Goal: Task Accomplishment & Management: Complete application form

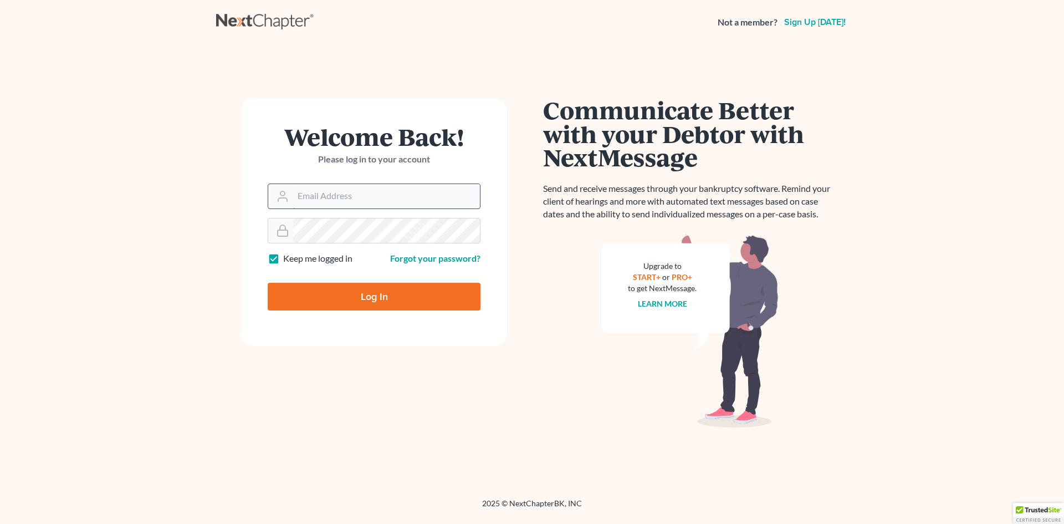
click at [366, 198] on input "Email Address" at bounding box center [386, 196] width 187 height 24
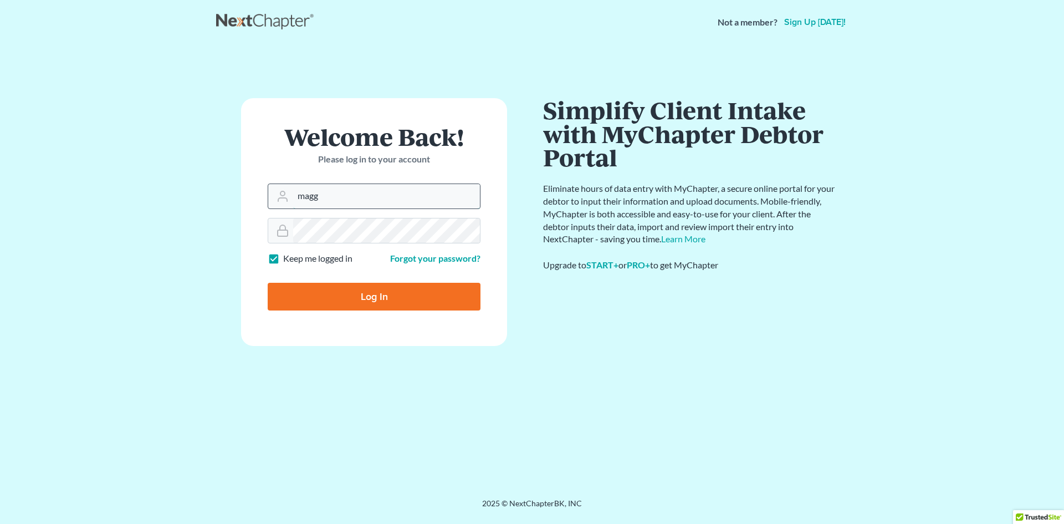
type input "maggie@thersfirm.com"
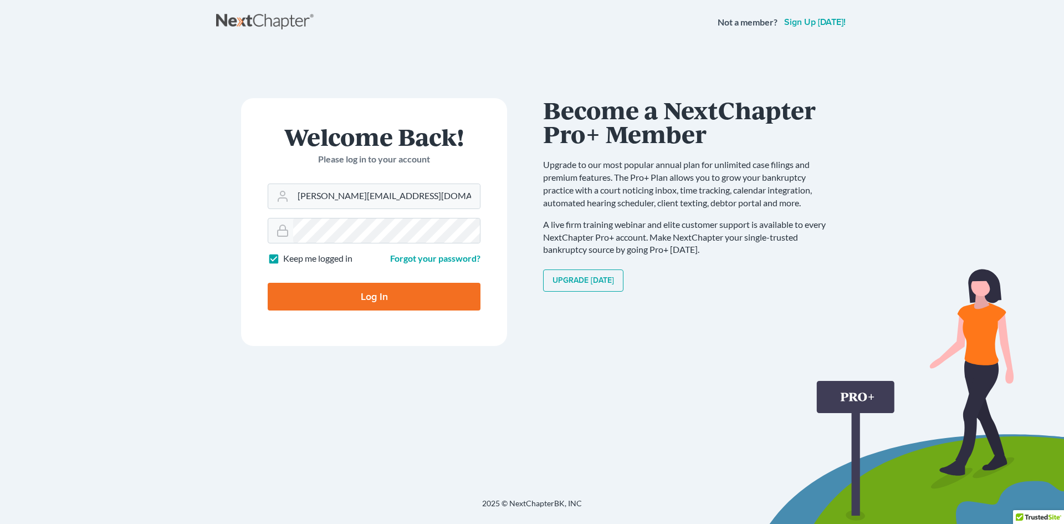
click at [283, 261] on label "Keep me logged in" at bounding box center [317, 258] width 69 height 13
click at [288, 259] on input "Keep me logged in" at bounding box center [291, 255] width 7 height 7
checkbox input "false"
click at [307, 291] on input "Log In" at bounding box center [374, 297] width 213 height 28
type input "Thinking..."
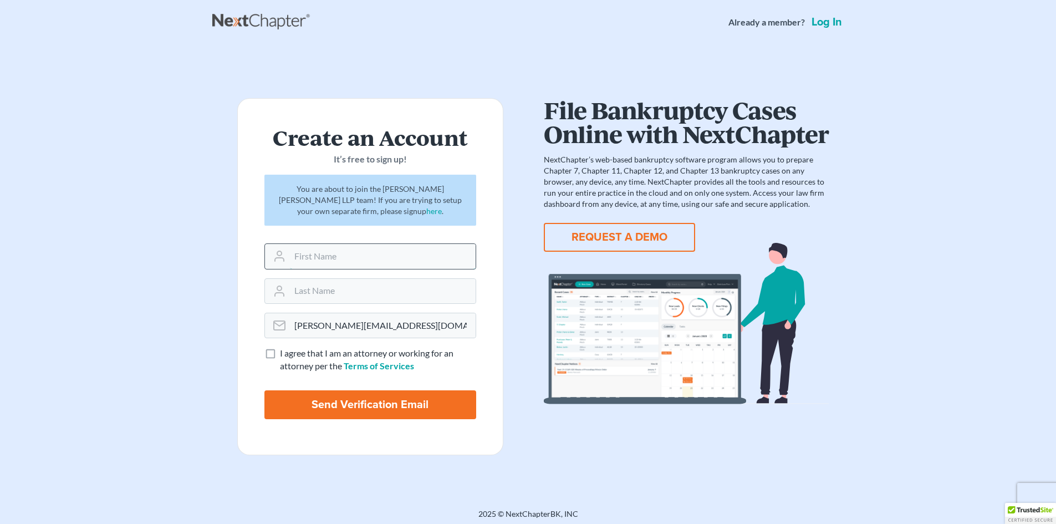
click at [345, 258] on input "text" at bounding box center [383, 256] width 186 height 24
type input "Laura"
click at [315, 290] on input "text" at bounding box center [383, 291] width 186 height 24
type input "Alatriste"
click at [280, 354] on label "I agree that I am an attorney or working for an attorney per the Terms of Servi…" at bounding box center [378, 359] width 196 height 25
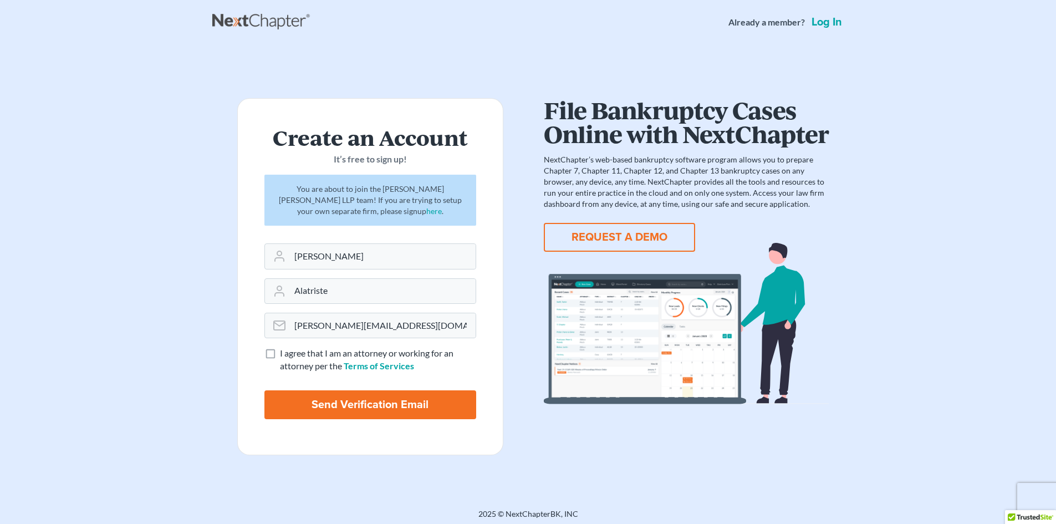
click at [284, 354] on input "I agree that I am an attorney or working for an attorney per the Terms of Servi…" at bounding box center [287, 350] width 7 height 7
checkbox input "true"
click at [321, 400] on input "Send Verification Email" at bounding box center [370, 404] width 212 height 29
type input "Thinking..."
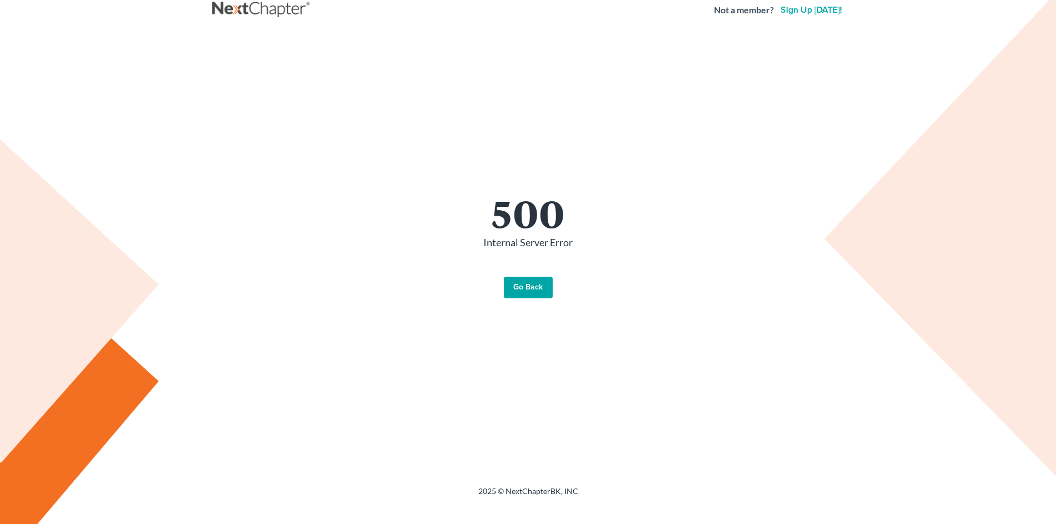
scroll to position [14, 0]
click at [526, 282] on link "Go Back" at bounding box center [528, 286] width 49 height 22
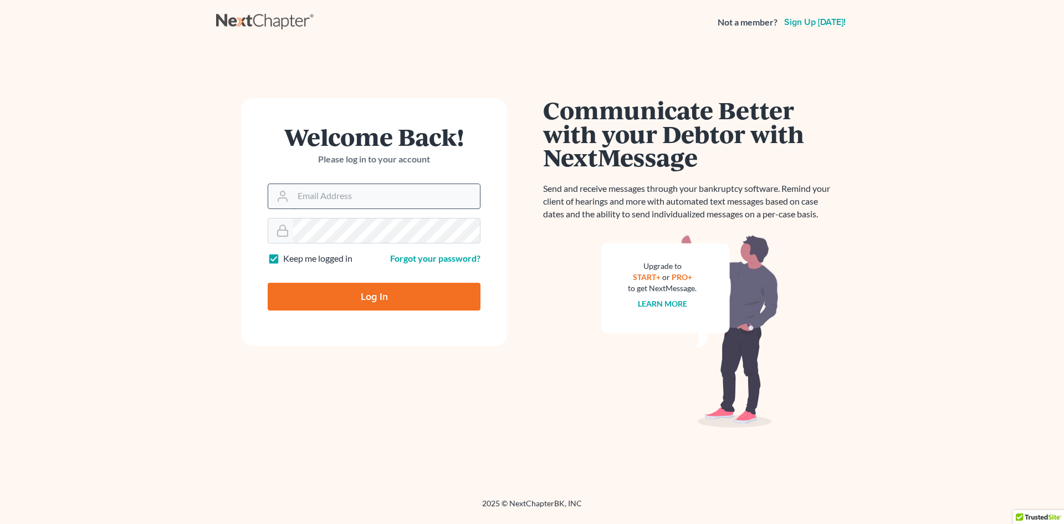
click at [309, 195] on input "Email Address" at bounding box center [386, 196] width 187 height 24
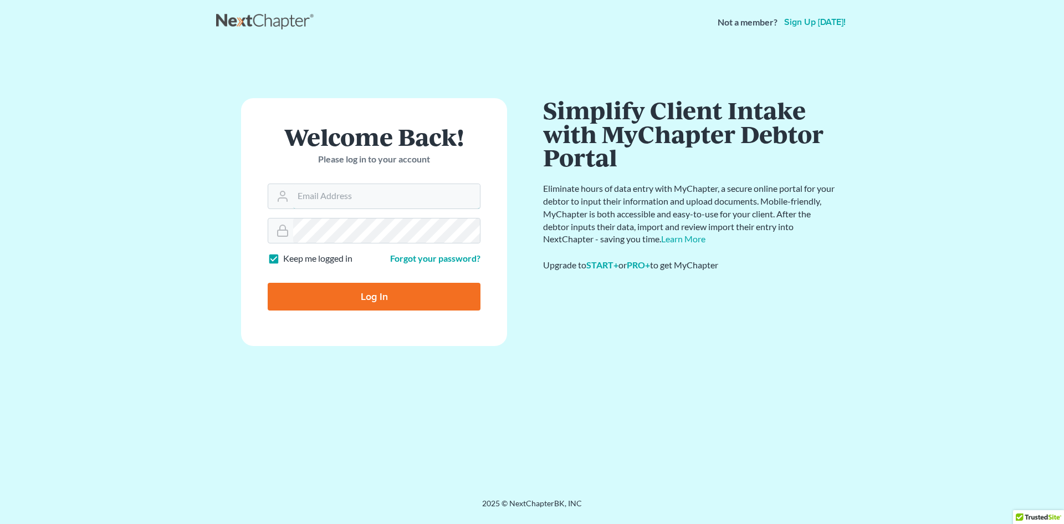
type input "laura@thersfirm.com"
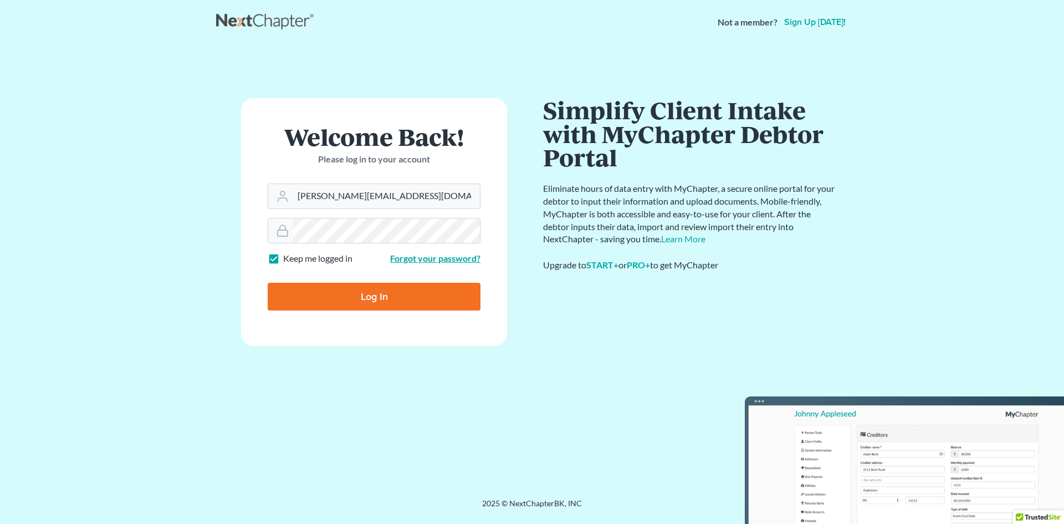
click at [444, 262] on link "Forgot your password?" at bounding box center [435, 258] width 90 height 11
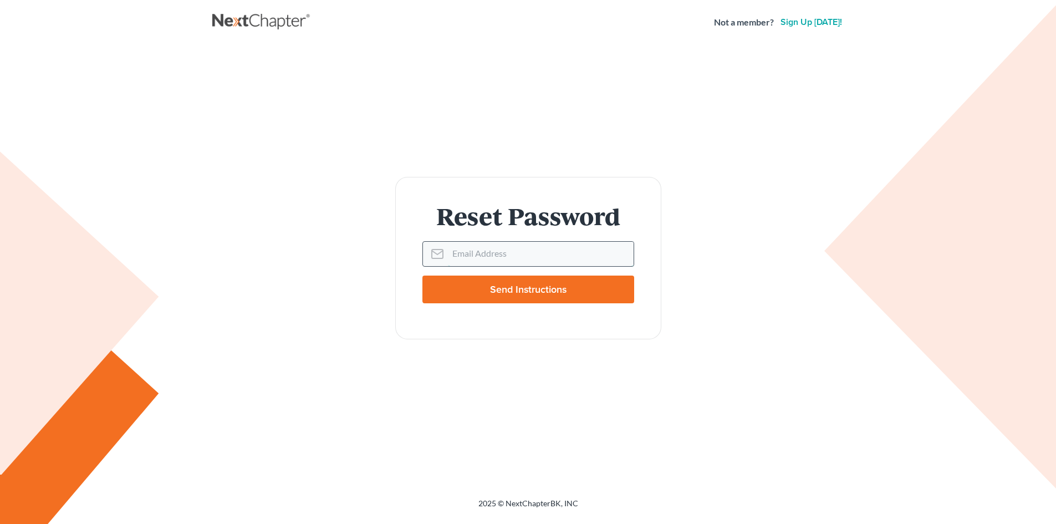
click at [489, 248] on input "Email Address" at bounding box center [541, 254] width 186 height 24
type input "[PERSON_NAME][EMAIL_ADDRESS][DOMAIN_NAME]"
click at [514, 290] on input "Send Instructions" at bounding box center [528, 289] width 212 height 28
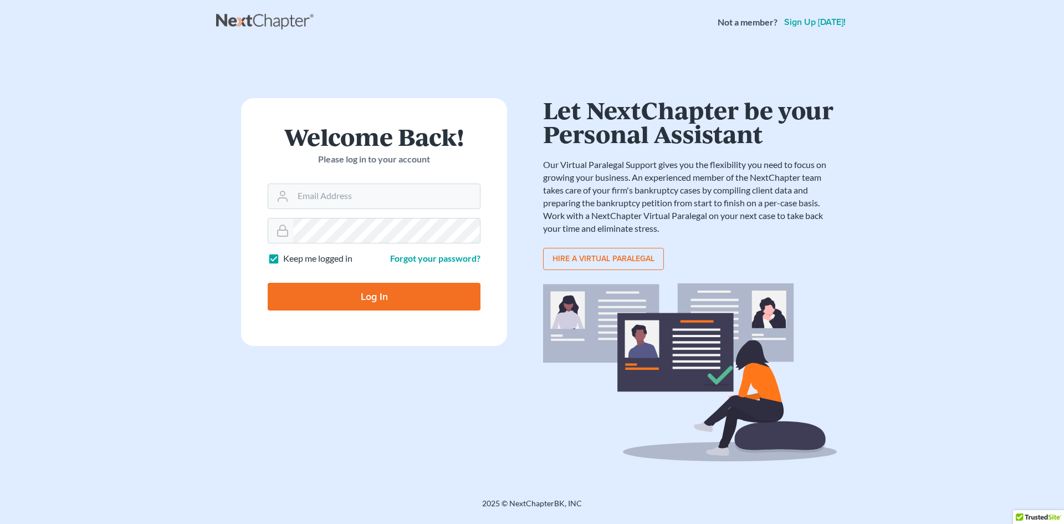
click at [954, 262] on main "× Email sent with password reset instructions. If it doesn't arrive in the next…" at bounding box center [532, 257] width 1064 height 427
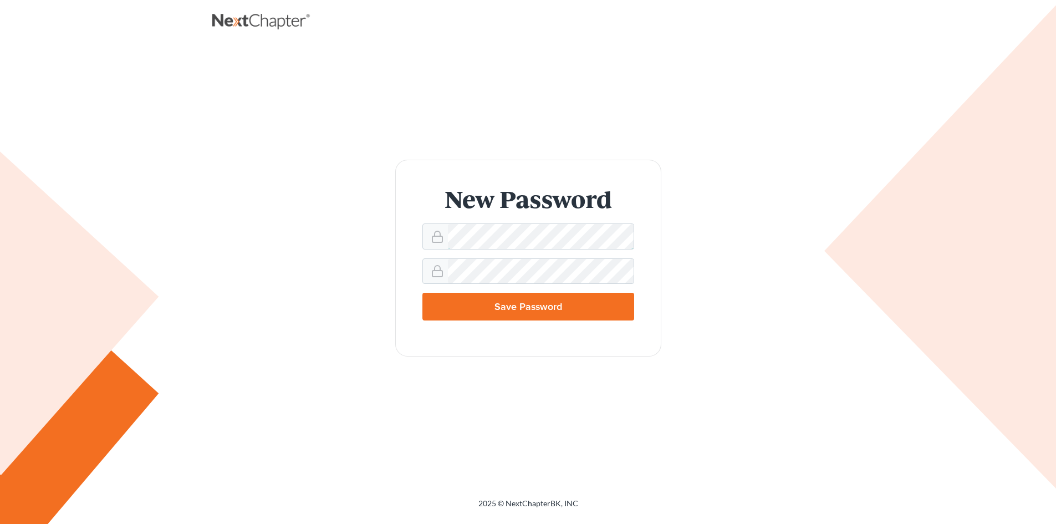
click at [310, 232] on div "New Password Save Password" at bounding box center [528, 258] width 610 height 197
click at [546, 310] on input "Save Password" at bounding box center [528, 307] width 212 height 28
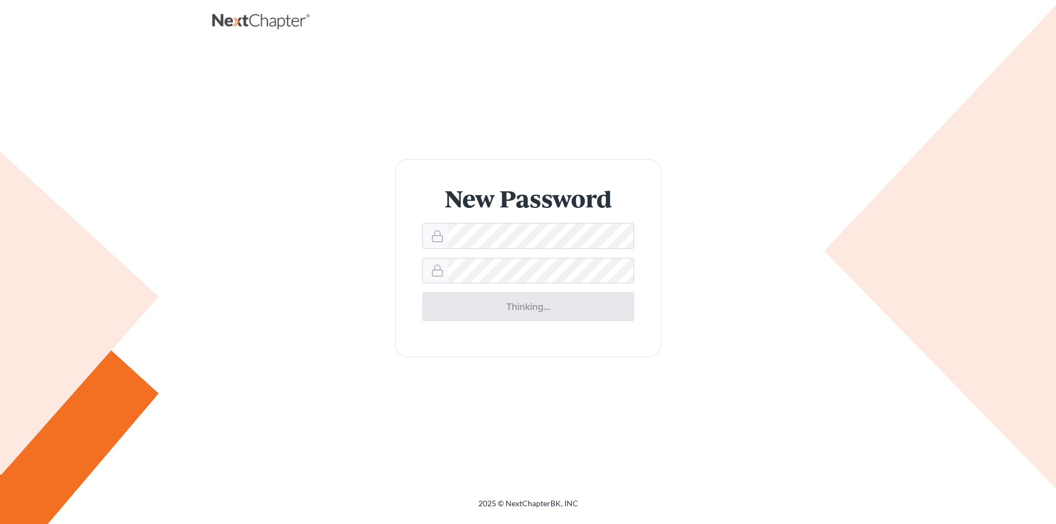
type input "Thinking..."
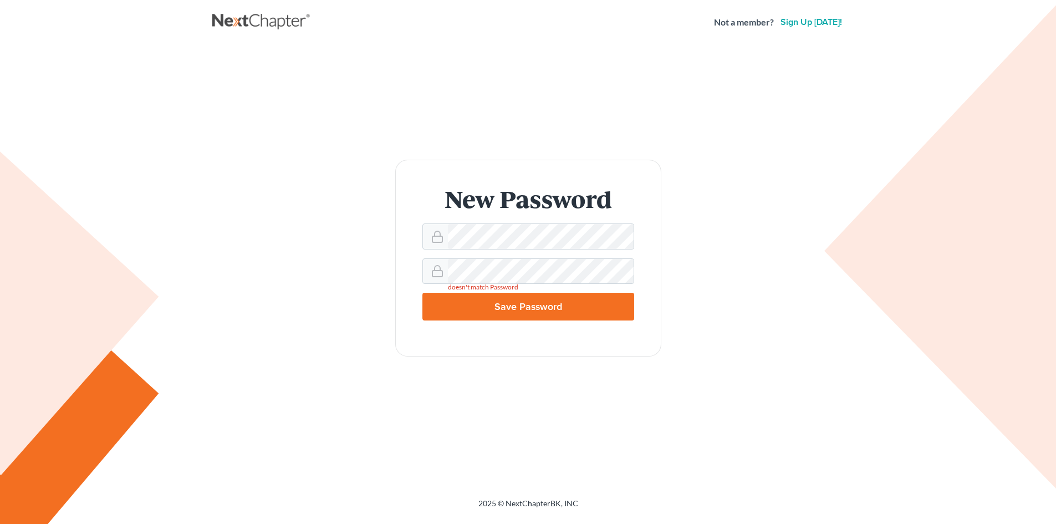
click at [535, 304] on input "Save Password" at bounding box center [528, 307] width 212 height 28
type input "Thinking..."
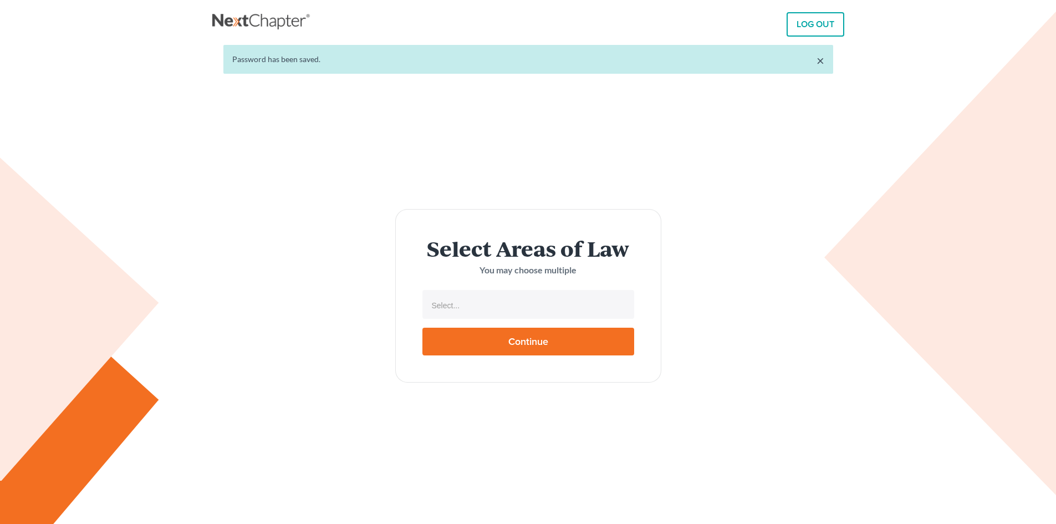
select select
click at [535, 304] on input "Select..." at bounding box center [527, 305] width 196 height 17
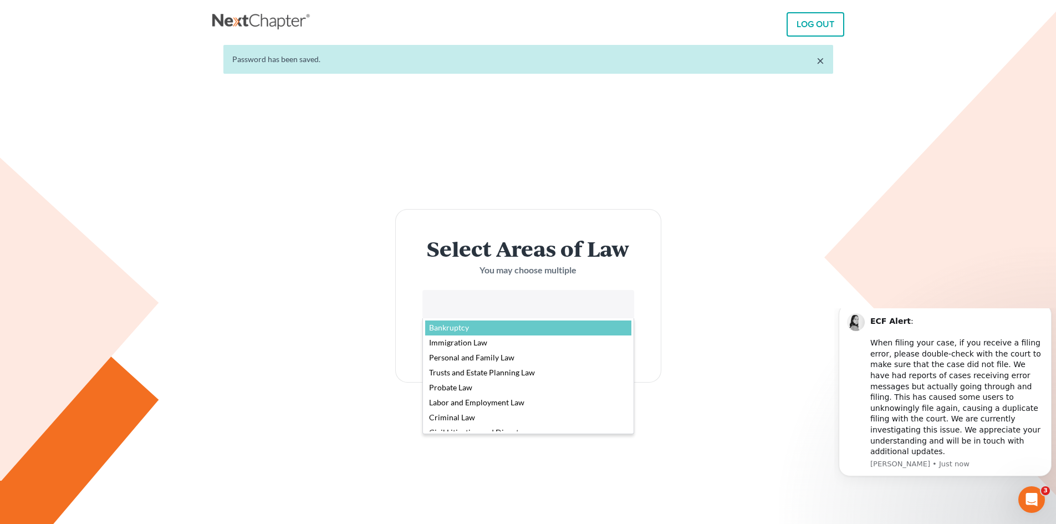
select select "4556"
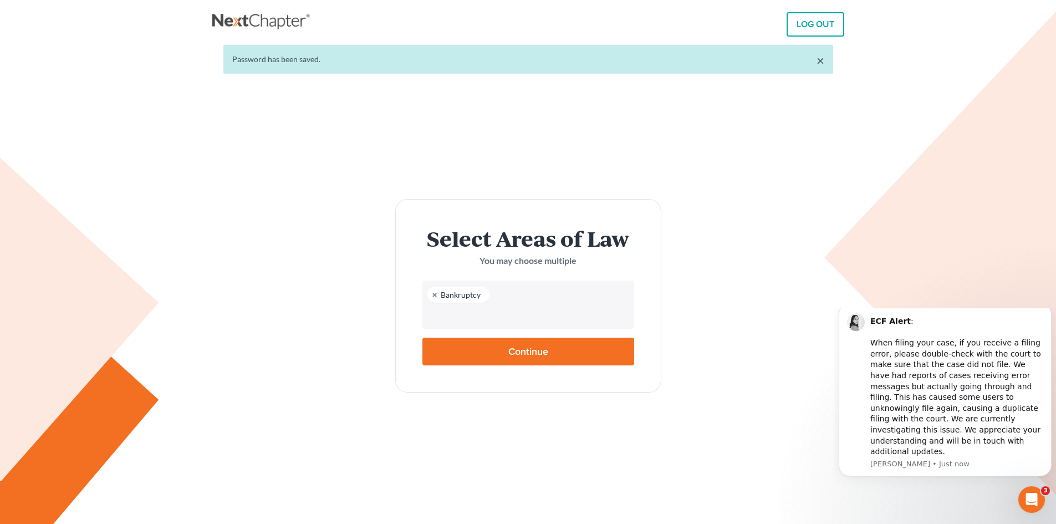
click at [540, 351] on input "Continue" at bounding box center [528, 352] width 212 height 28
type input "Thinking..."
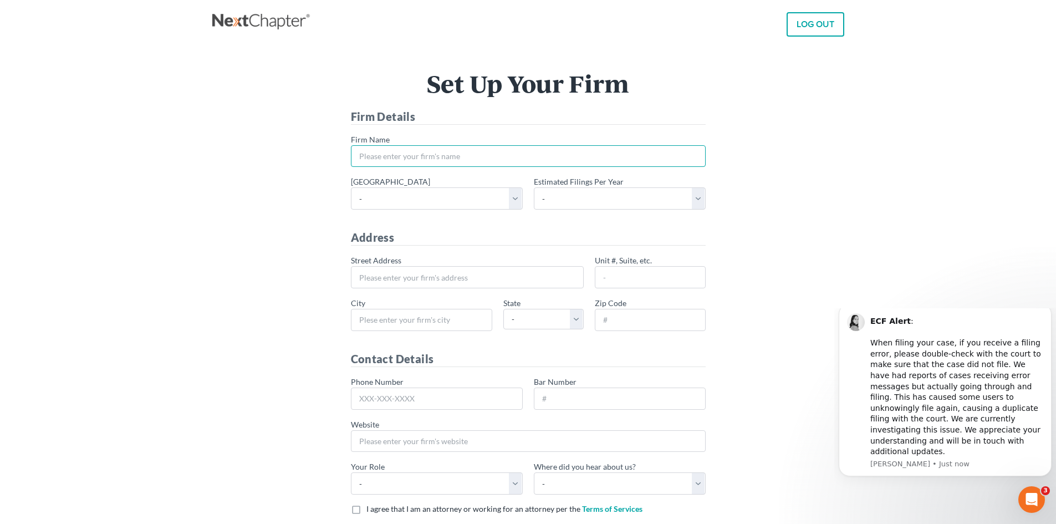
click at [387, 154] on input "* Firm Name" at bounding box center [528, 156] width 355 height 22
type input "L"
type input "Robberson Schroedter LLP"
click at [514, 203] on select "- Alabama - Middle Alabama - Northern Alabama - Southern Alaska Arizona Arkansa…" at bounding box center [437, 198] width 172 height 22
select select "13"
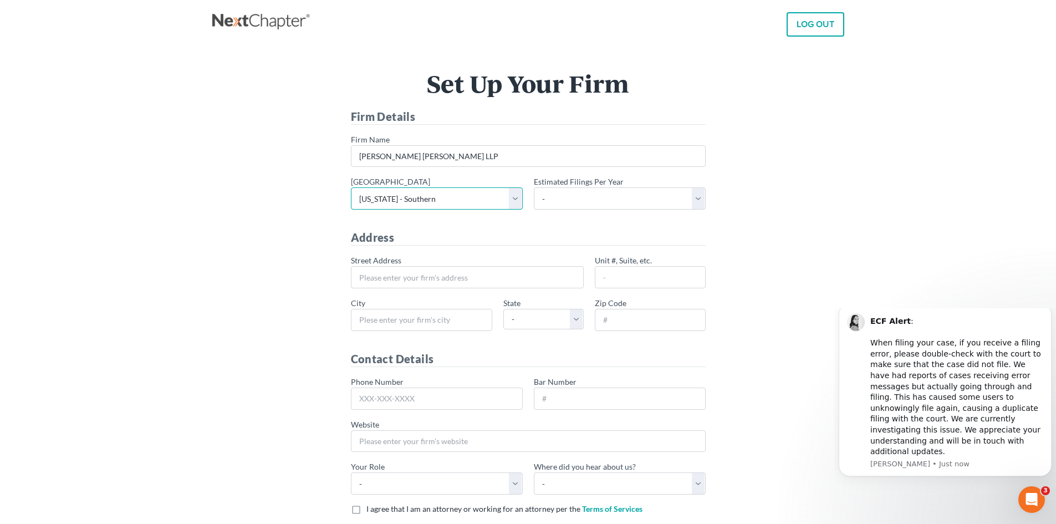
click at [351, 187] on select "- Alabama - Middle Alabama - Northern Alabama - Southern Alaska Arizona Arkansa…" at bounding box center [437, 198] width 172 height 22
click at [696, 198] on select "- 1-10 11-50 50+" at bounding box center [620, 198] width 172 height 22
select select "1"
click at [534, 187] on select "- 1-10 11-50 50+" at bounding box center [620, 198] width 172 height 22
click at [387, 284] on input "* Street Address" at bounding box center [467, 277] width 233 height 22
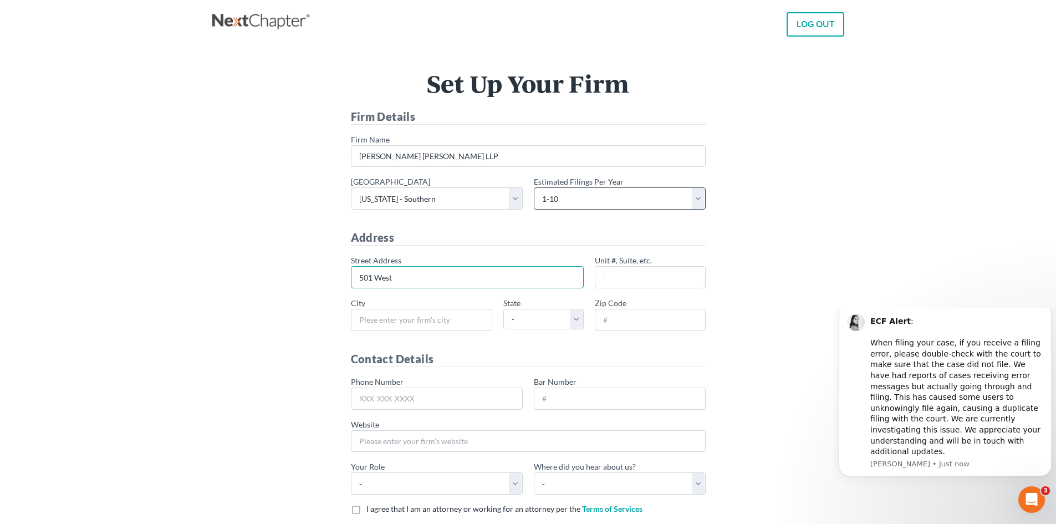
type input "501 West"
click at [694, 195] on select "- 1-10 11-50 50+" at bounding box center [620, 198] width 172 height 22
select select "50"
click at [534, 187] on select "- 1-10 11-50 50+" at bounding box center [620, 198] width 172 height 22
click at [402, 277] on input "501 West" at bounding box center [467, 277] width 233 height 22
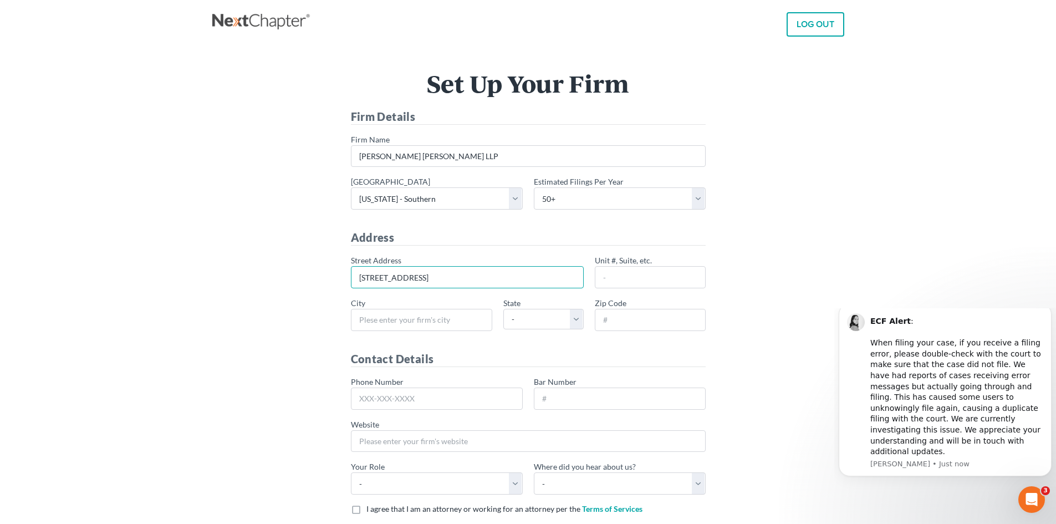
type input "[STREET_ADDRESS]"
type input "1260"
click at [371, 320] on input "* City" at bounding box center [421, 320] width 141 height 22
type input "[GEOGRAPHIC_DATA]"
select select "CA"
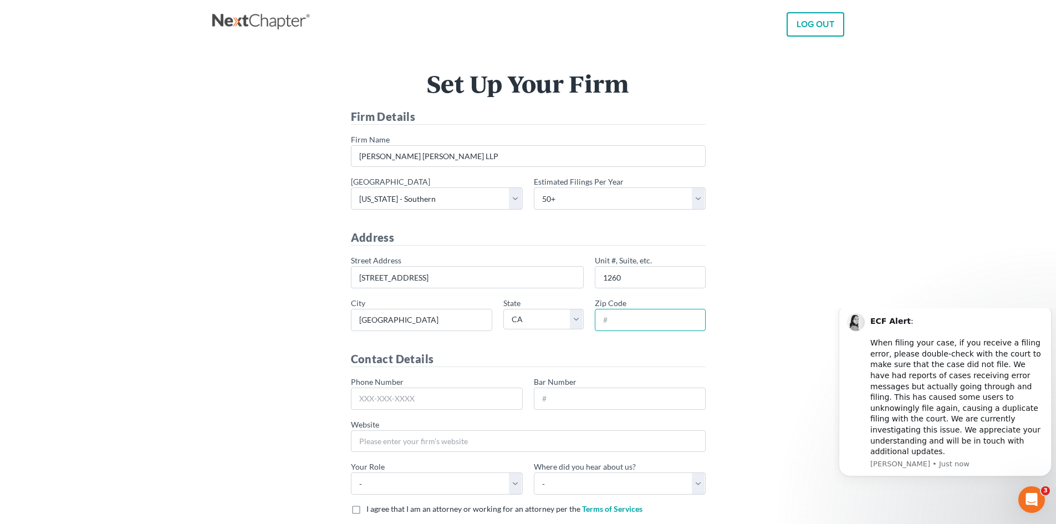
click at [618, 319] on input "* Zip Code" at bounding box center [650, 320] width 111 height 22
type input "92101"
click at [398, 389] on input "Phone Number" at bounding box center [437, 398] width 172 height 22
type input "[PHONE_NUMBER]"
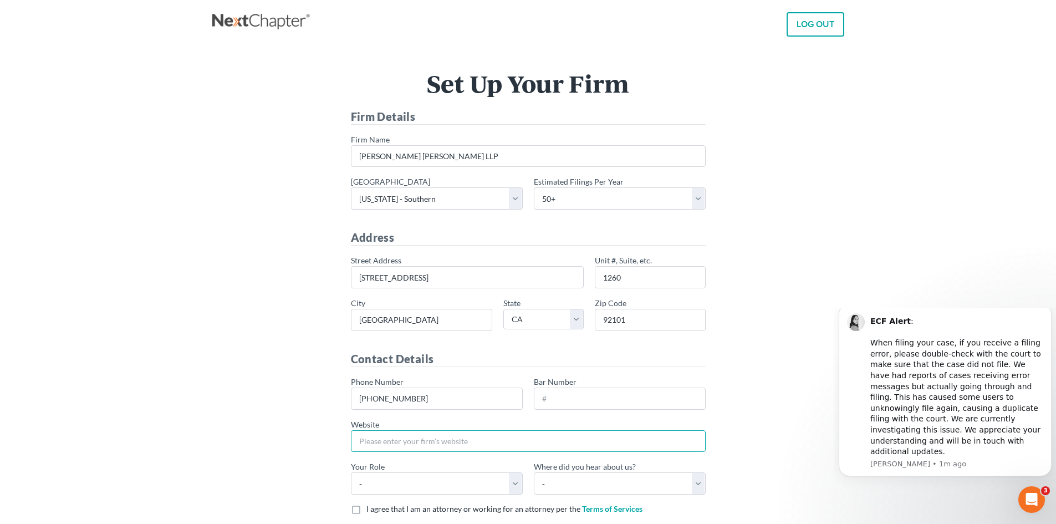
click at [386, 439] on input "Website" at bounding box center [528, 441] width 355 height 22
type input "[DOMAIN_NAME]"
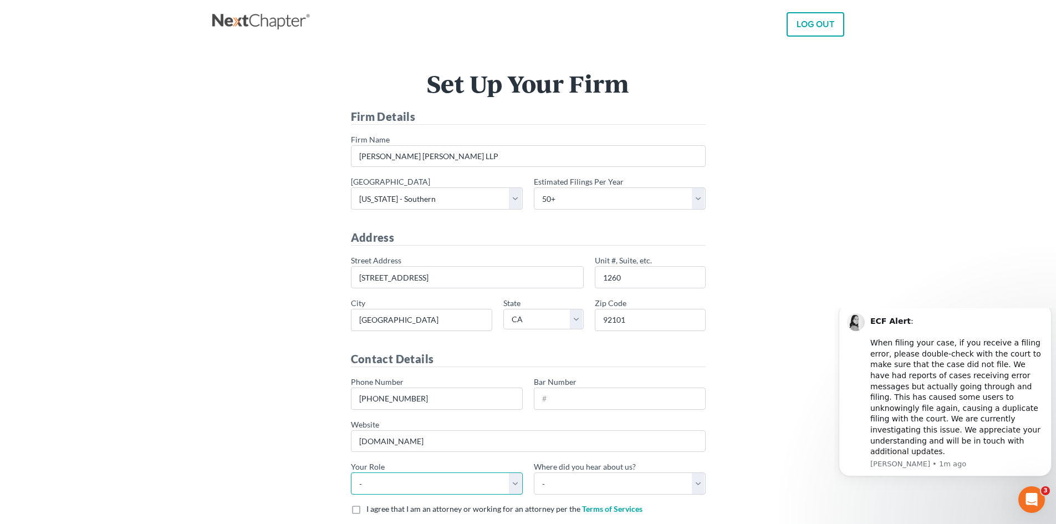
click at [515, 479] on select "- Attorney Paralegal Assistant" at bounding box center [437, 483] width 172 height 22
select select "paralegal"
click at [351, 472] on select "- Attorney Paralegal Assistant" at bounding box center [437, 483] width 172 height 22
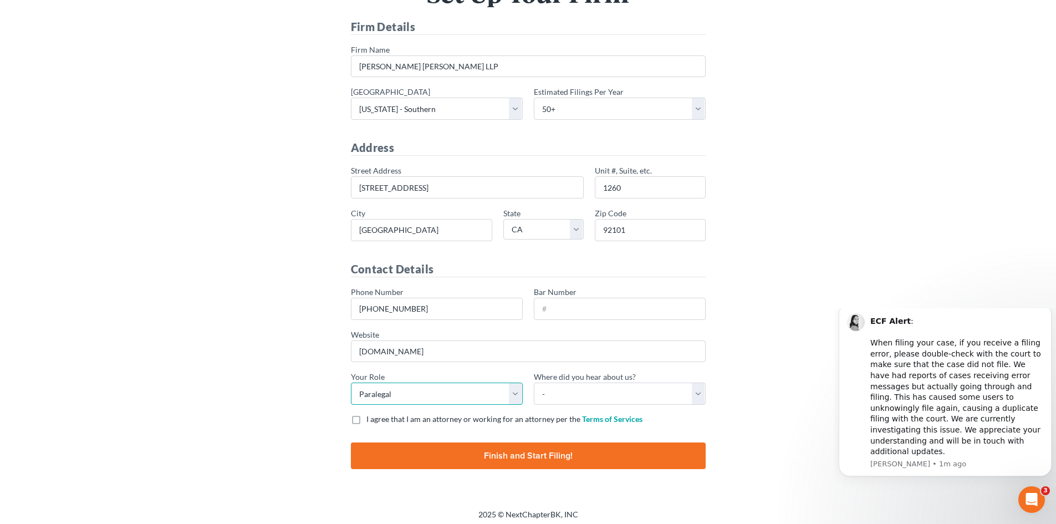
scroll to position [95, 0]
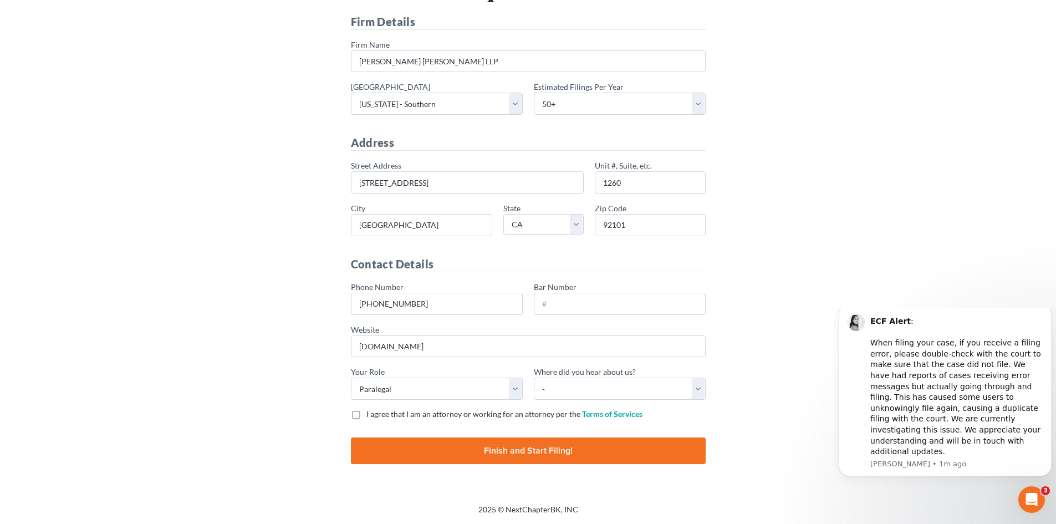
click at [400, 415] on span "I agree that I am an attorney or working for an attorney per the" at bounding box center [473, 413] width 214 height 9
click at [378, 415] on input "I agree that I am an attorney or working for an attorney per the Terms of Servi…" at bounding box center [374, 411] width 7 height 7
checkbox input "true"
click at [525, 453] on input "Finish and Start Filing!" at bounding box center [528, 450] width 355 height 27
type input "Thinking..."
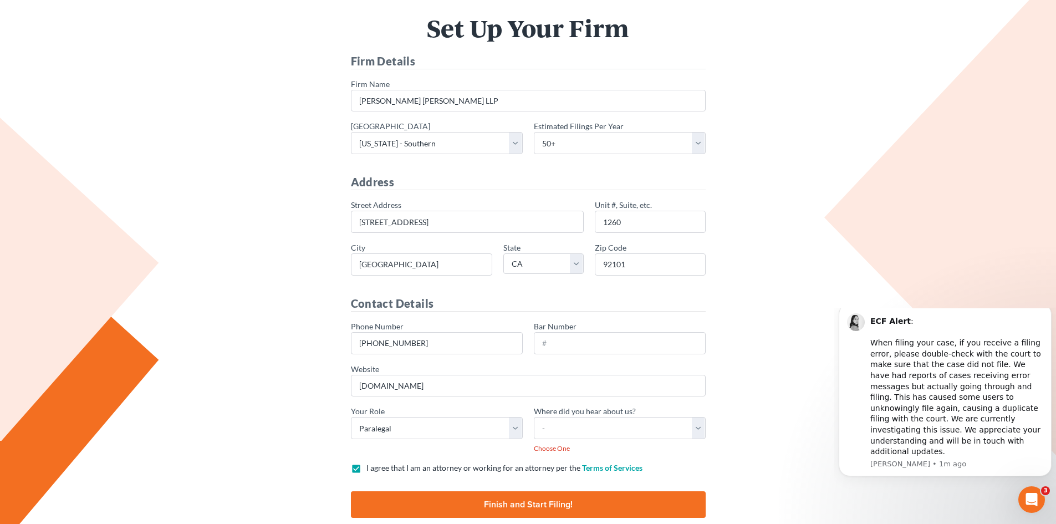
scroll to position [109, 0]
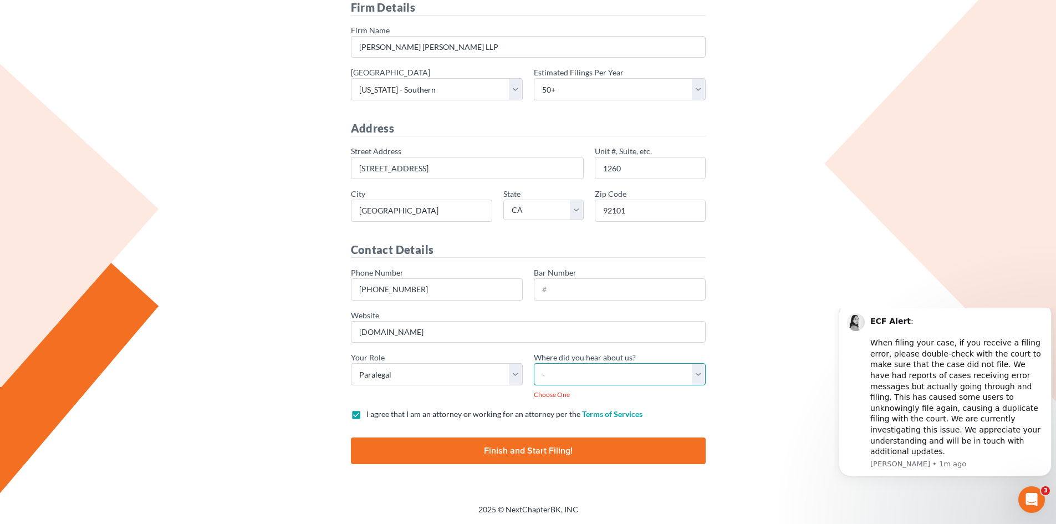
click at [699, 381] on select "- Bar association Capterra Clio Email Facebook Google Word of mouth Other" at bounding box center [620, 374] width 172 height 22
select select "Other"
click at [534, 363] on select "- Bar association Capterra Clio Email Facebook Google Word of mouth Other" at bounding box center [620, 374] width 172 height 22
click at [509, 442] on input "Finish and Start Filing!" at bounding box center [528, 450] width 355 height 27
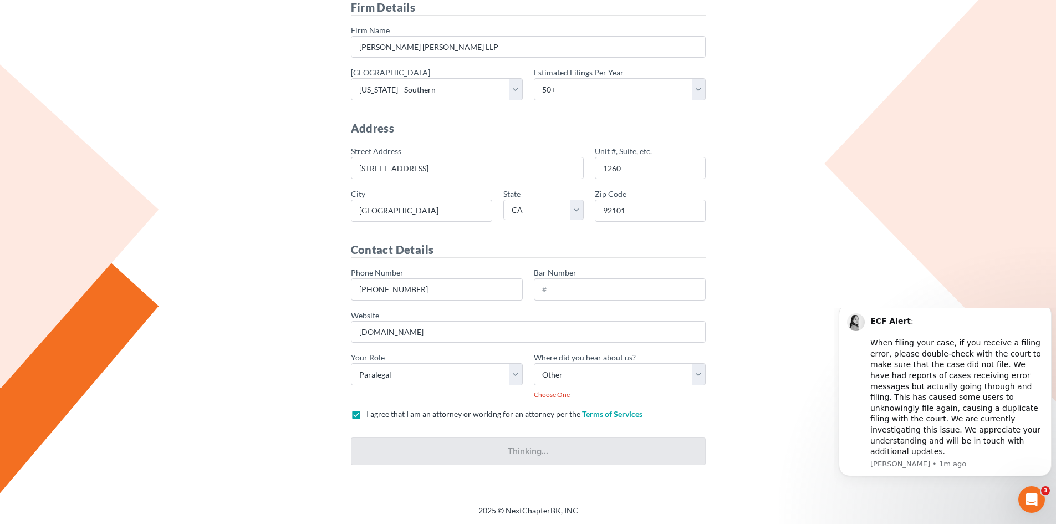
type input "Thinking..."
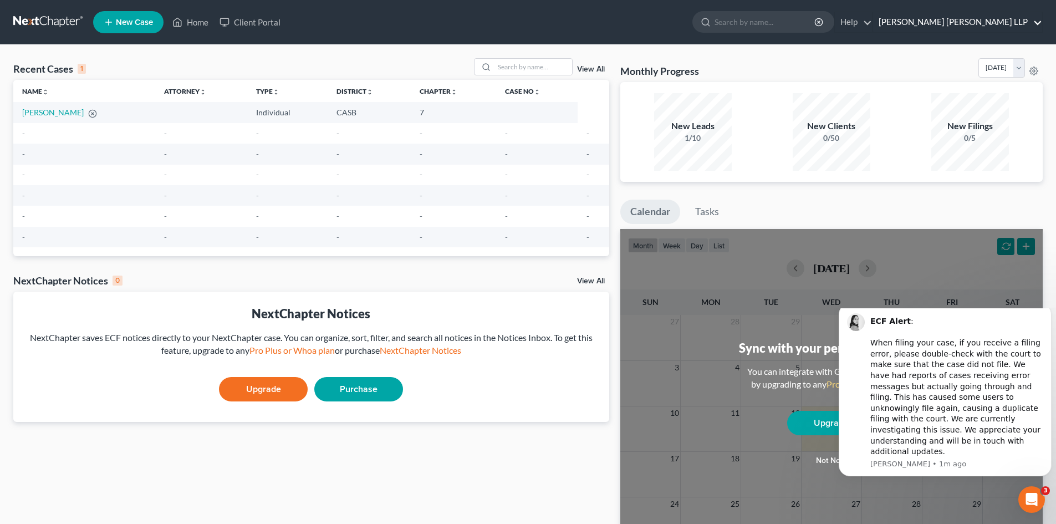
click at [1039, 24] on link "[PERSON_NAME] [PERSON_NAME] LLP" at bounding box center [957, 22] width 169 height 20
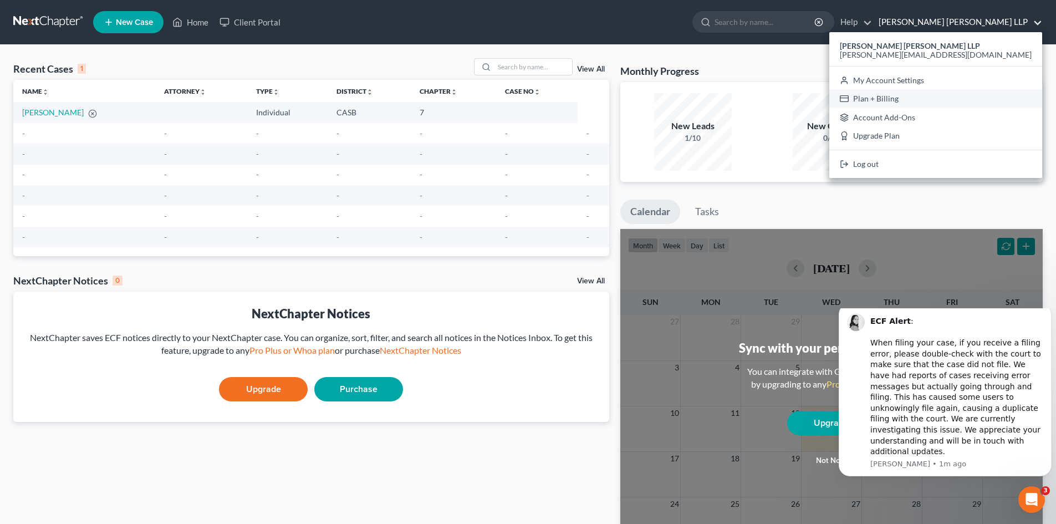
click at [971, 94] on link "Plan + Billing" at bounding box center [935, 98] width 213 height 19
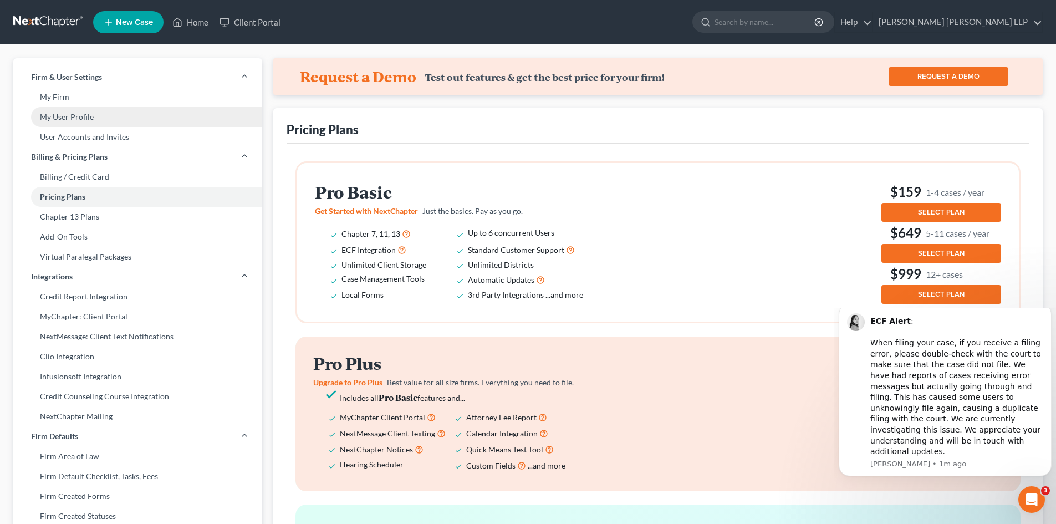
click at [75, 118] on link "My User Profile" at bounding box center [137, 117] width 249 height 20
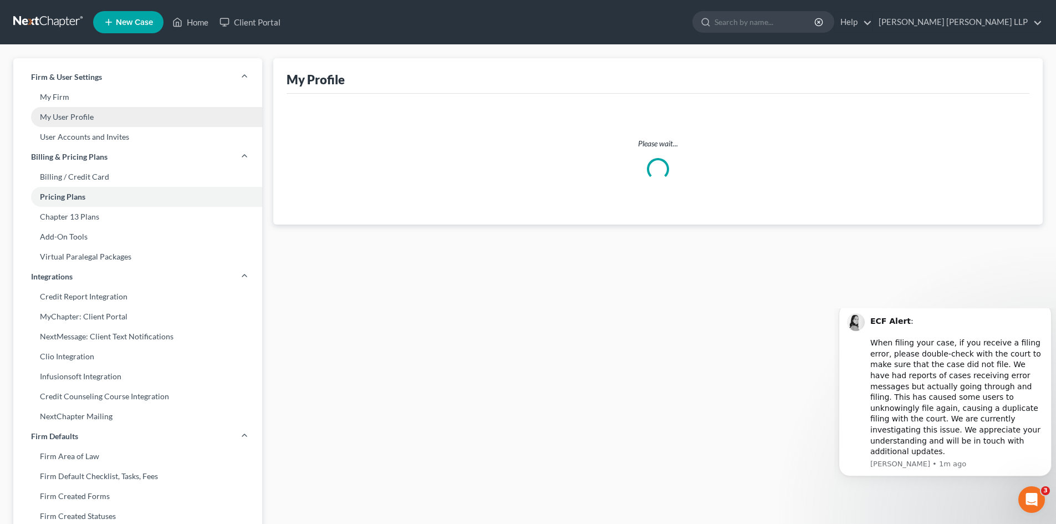
select select "4"
select select "paralegal"
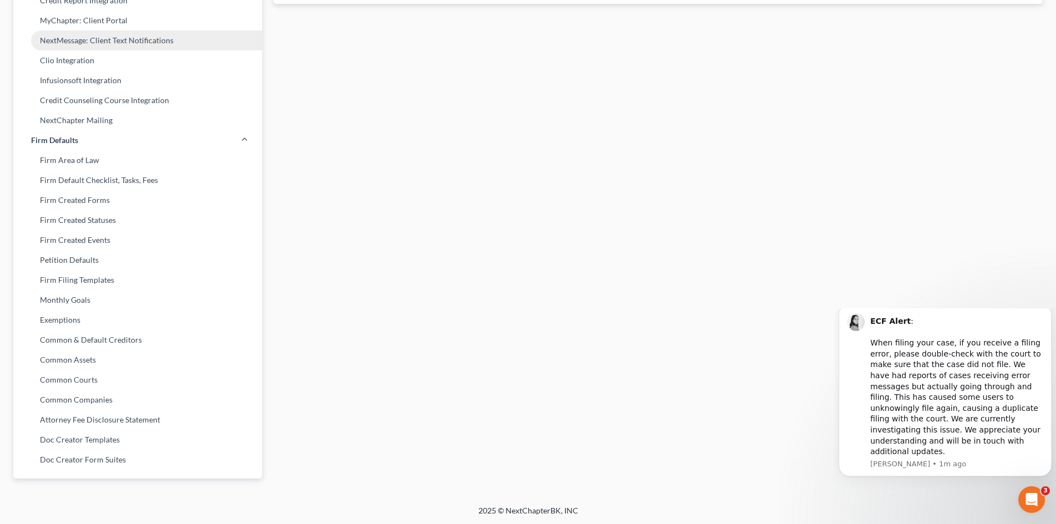
scroll to position [297, 0]
click at [93, 281] on link "Firm Filing Templates" at bounding box center [137, 279] width 249 height 20
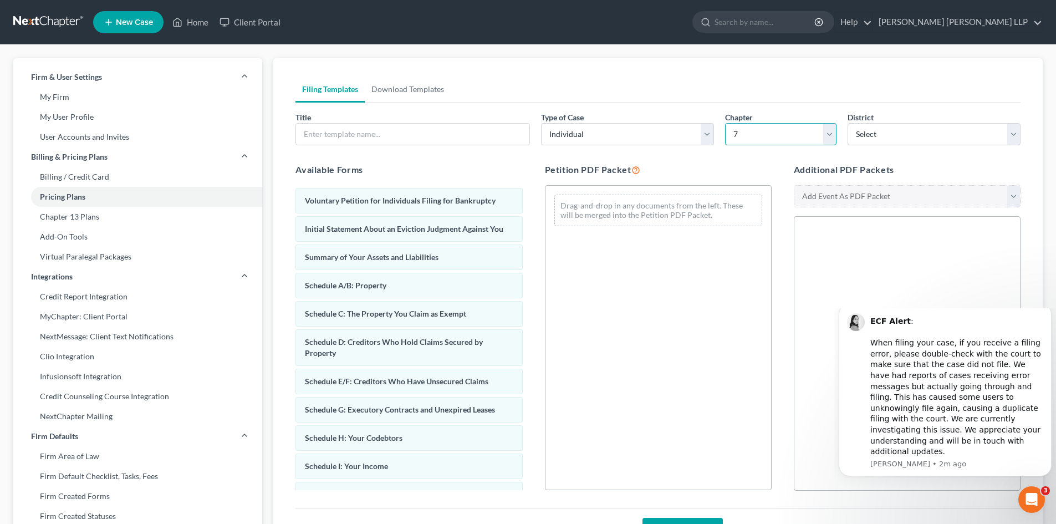
click at [832, 141] on select "7 11 13" at bounding box center [780, 134] width 111 height 22
select select "1"
click at [725, 123] on select "7 11 13" at bounding box center [780, 134] width 111 height 22
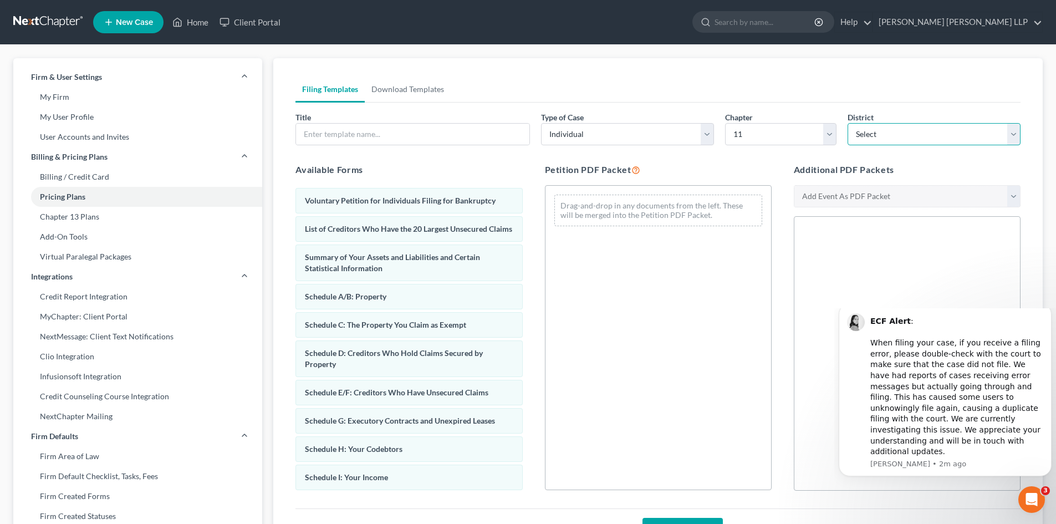
click at [1011, 131] on select "Select [US_STATE] - [GEOGRAPHIC_DATA] [US_STATE] - [GEOGRAPHIC_DATA][US_STATE] …" at bounding box center [933, 134] width 173 height 22
select select "10"
click at [847, 123] on select "Select [US_STATE] - [GEOGRAPHIC_DATA] [US_STATE] - [GEOGRAPHIC_DATA][US_STATE] …" at bounding box center [933, 134] width 173 height 22
click at [377, 138] on input "text" at bounding box center [412, 134] width 233 height 21
click at [669, 163] on h5 "Petition PDF Packet" at bounding box center [658, 169] width 227 height 13
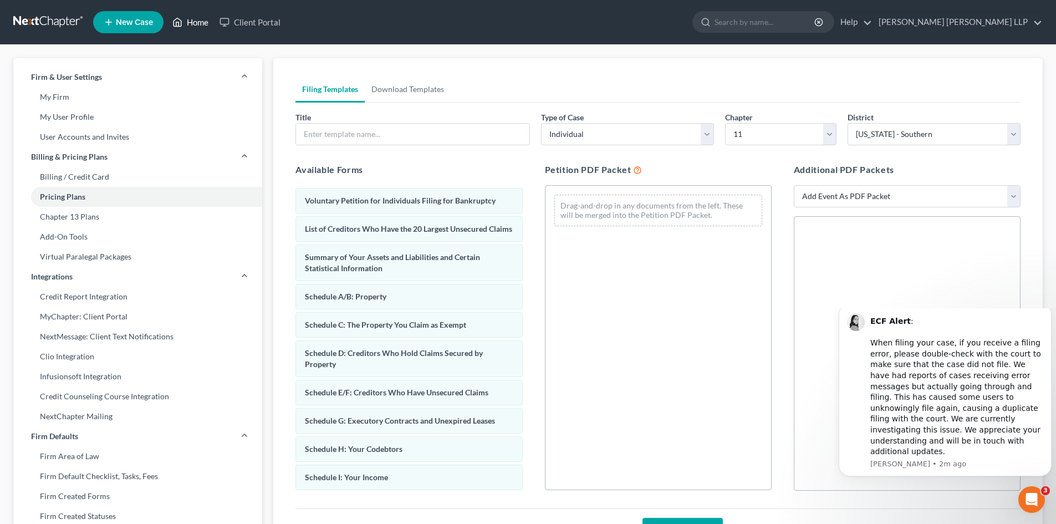
click at [187, 21] on link "Home" at bounding box center [190, 22] width 47 height 20
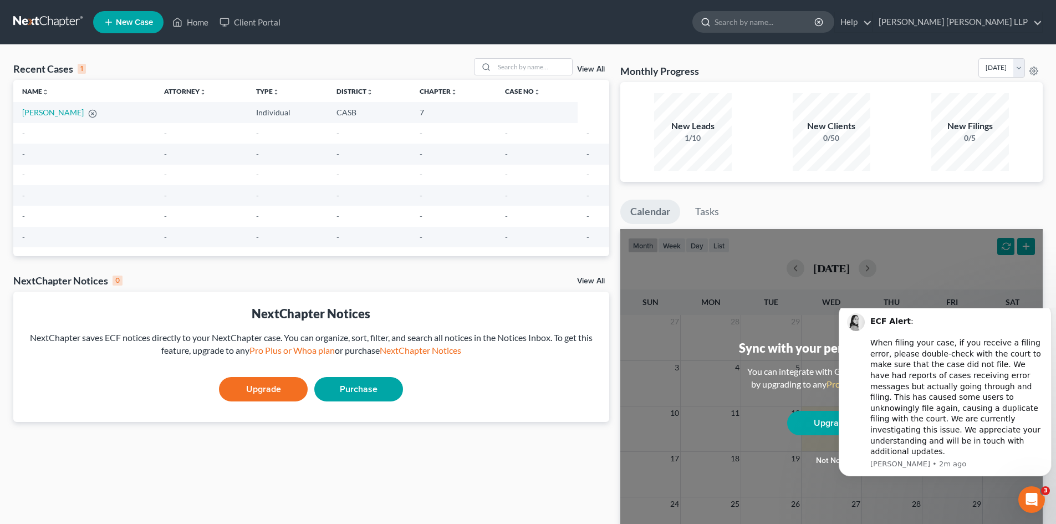
click at [784, 28] on input "search" at bounding box center [764, 22] width 101 height 21
type input "Form 425A"
click at [357, 390] on link "Purchase" at bounding box center [358, 389] width 89 height 24
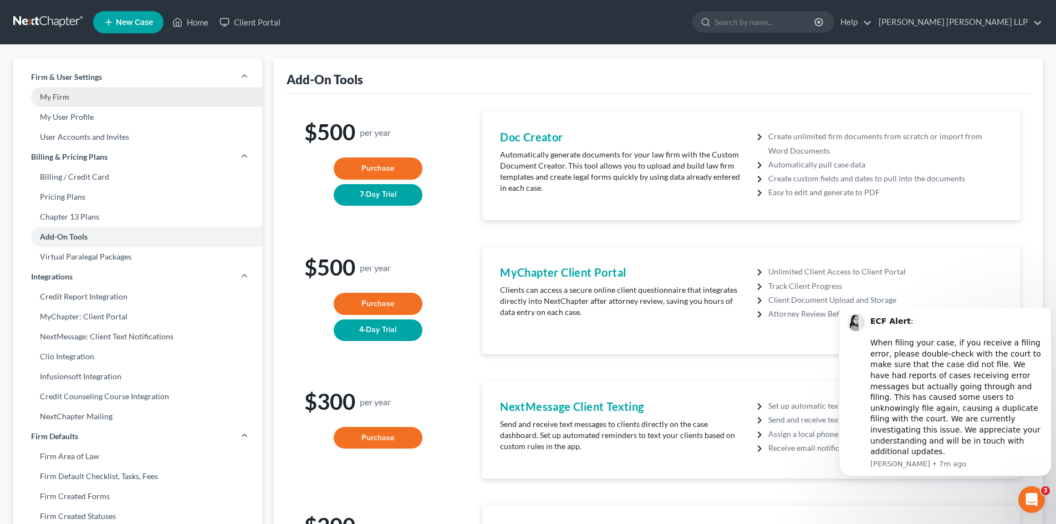
click at [55, 99] on link "My Firm" at bounding box center [137, 97] width 249 height 20
select select "10"
select select "24"
select select "4"
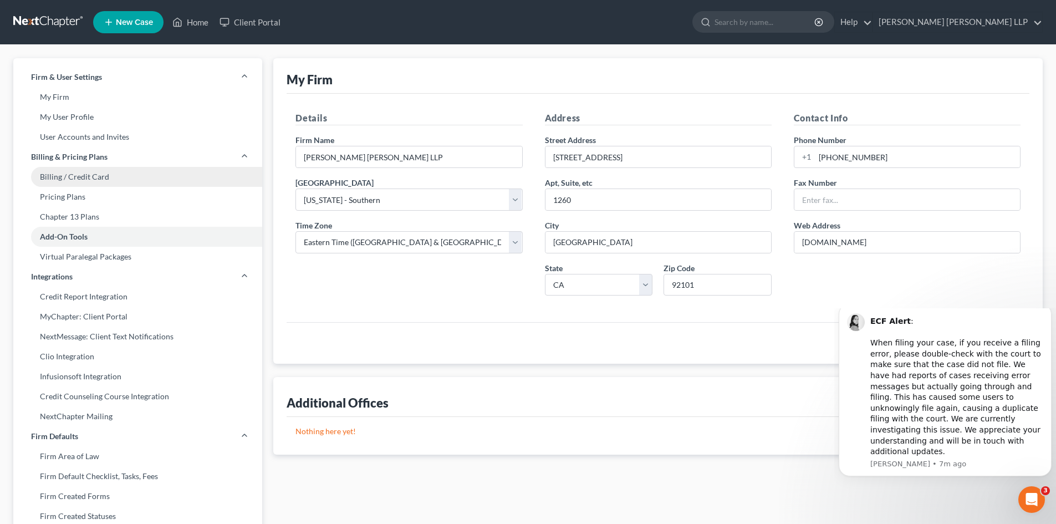
click at [59, 178] on link "Billing / Credit Card" at bounding box center [137, 177] width 249 height 20
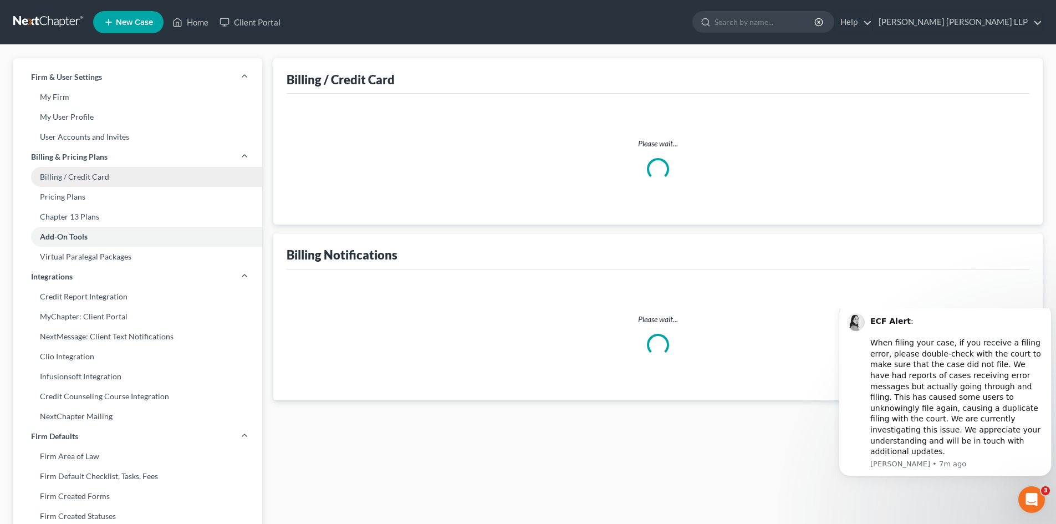
select select "4"
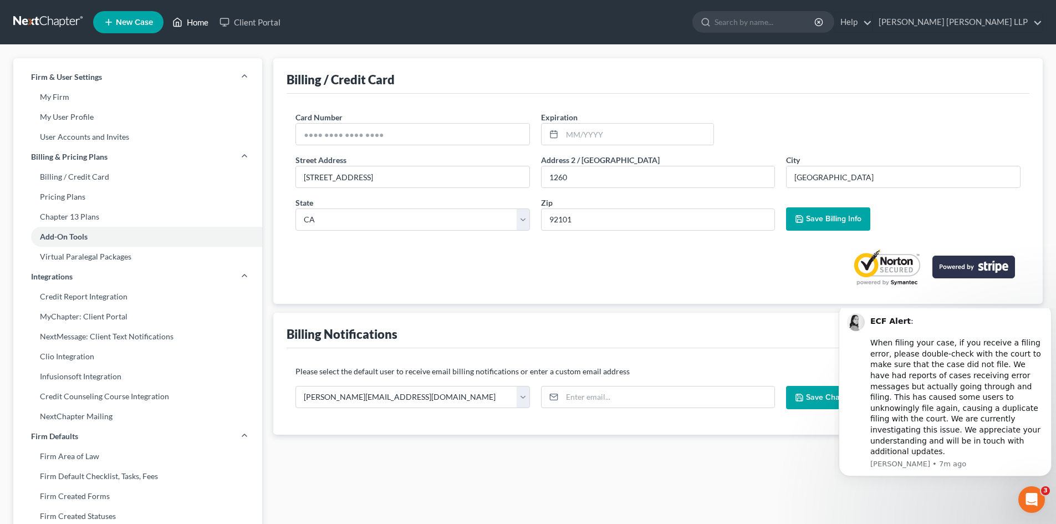
click at [198, 27] on link "Home" at bounding box center [190, 22] width 47 height 20
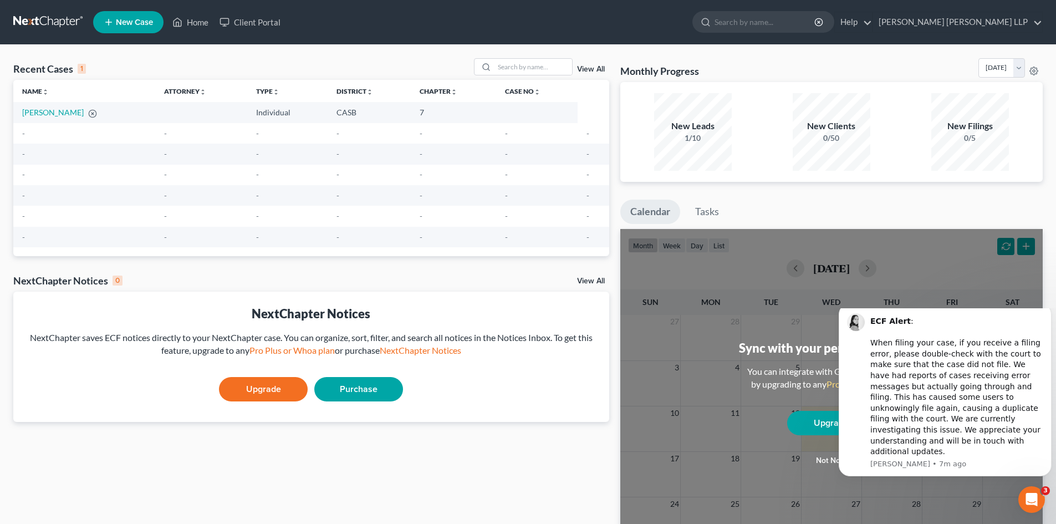
click at [829, 126] on div "New Clients" at bounding box center [832, 126] width 78 height 13
click at [822, 146] on div "New Clients 0/50" at bounding box center [832, 132] width 78 height 78
click at [714, 173] on div "New Leads 1/10 New Clients 0/50 New Filings 0/5" at bounding box center [831, 132] width 422 height 100
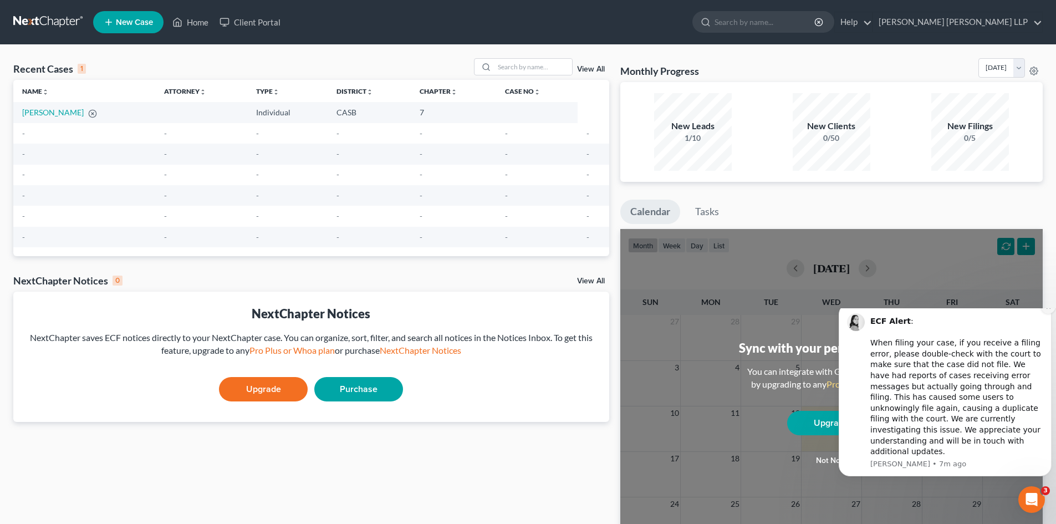
click at [1048, 314] on button "Dismiss notification" at bounding box center [1048, 306] width 14 height 14
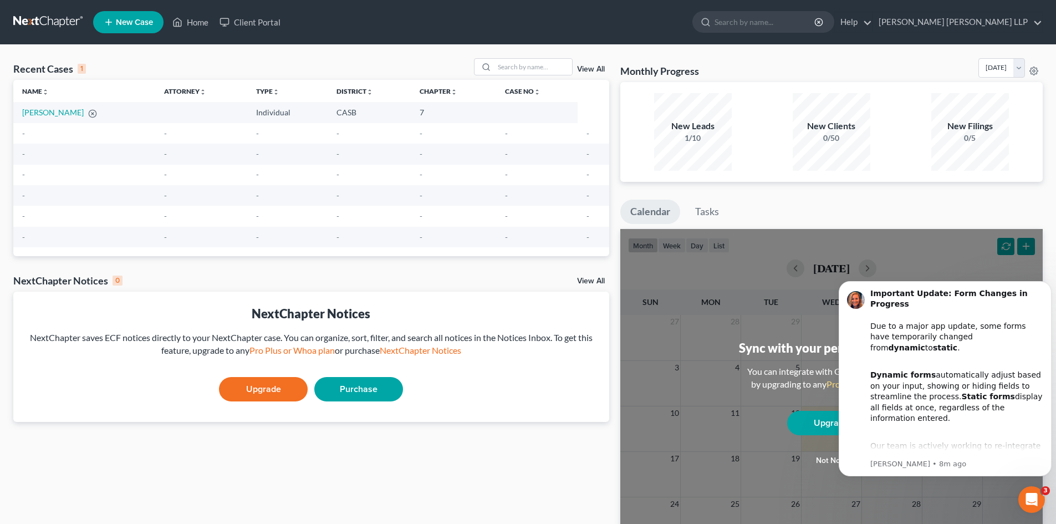
click at [381, 466] on div "Recent Cases 1 View All Name unfold_more expand_more expand_less Attorney unfol…" at bounding box center [311, 332] width 607 height 549
click at [113, 21] on icon at bounding box center [109, 22] width 10 height 13
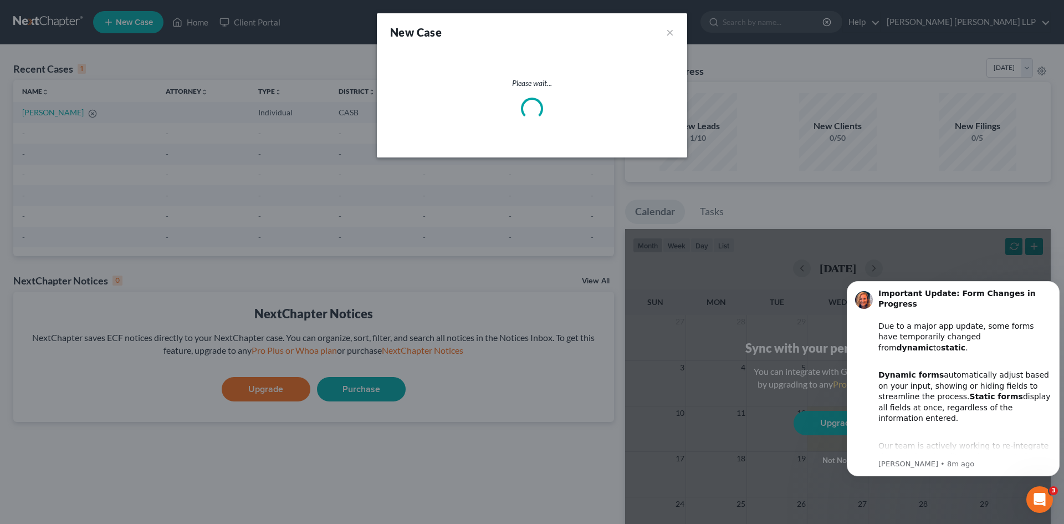
select select "10"
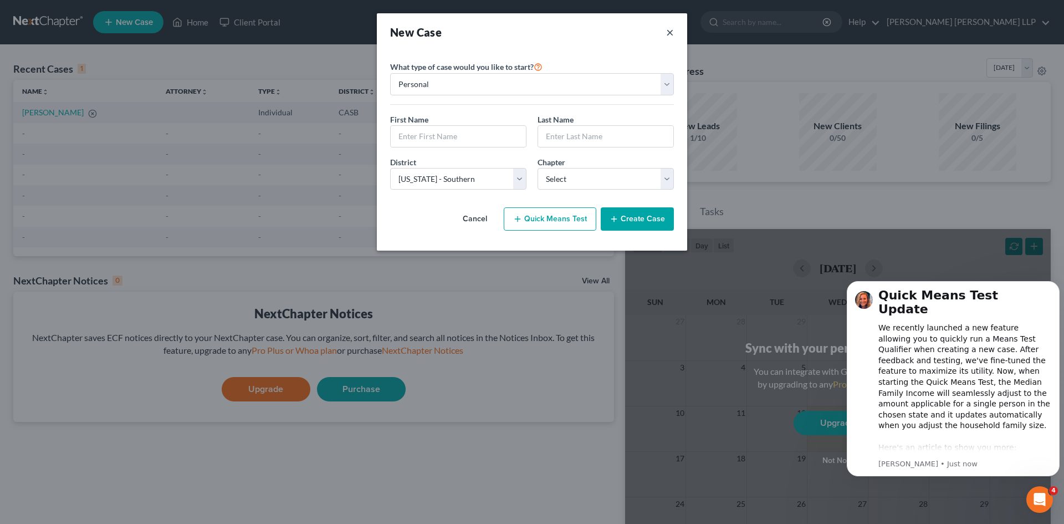
click at [668, 31] on button "×" at bounding box center [670, 32] width 8 height 16
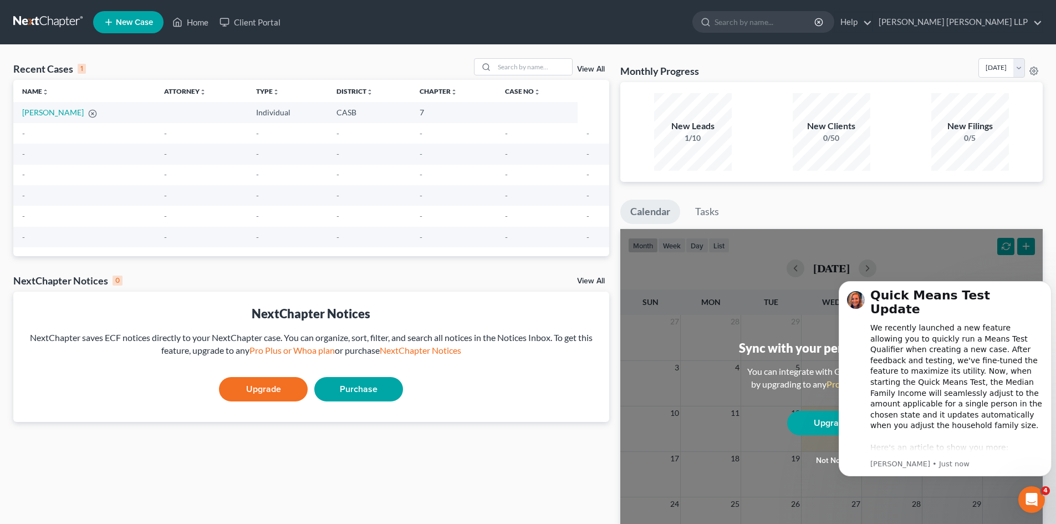
click at [592, 68] on link "View All" at bounding box center [591, 69] width 28 height 8
select select "4"
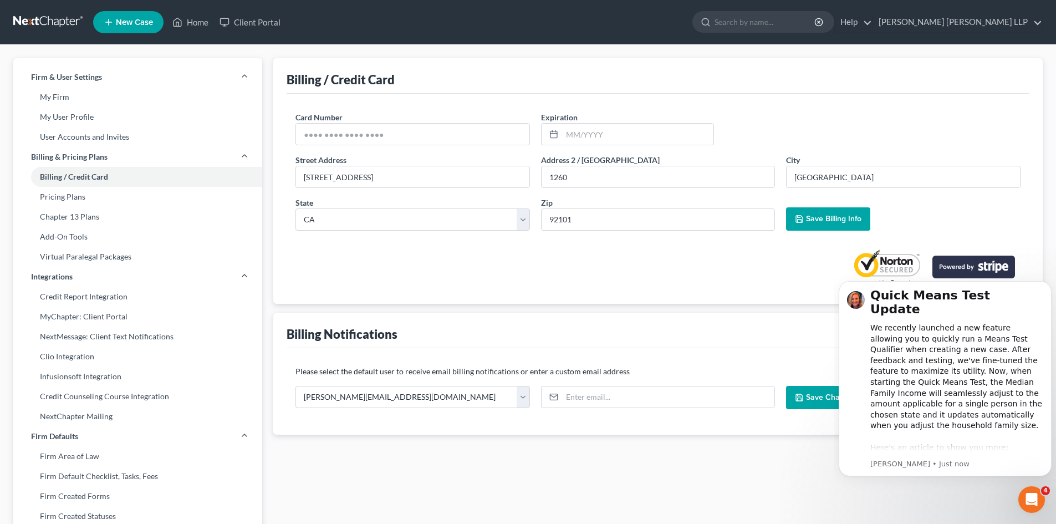
select select "10"
select select "24"
select select "4"
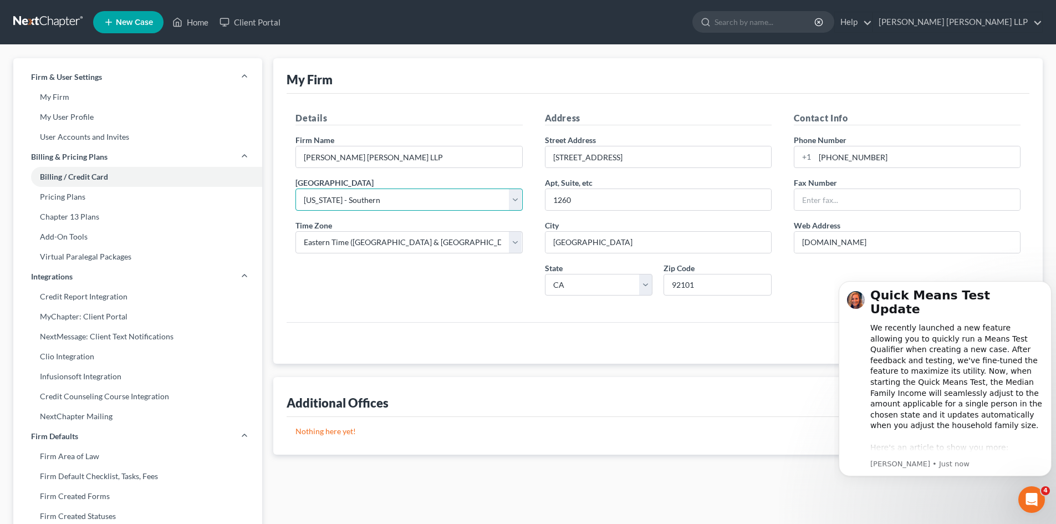
click at [514, 206] on select "Select [US_STATE] - [GEOGRAPHIC_DATA] [US_STATE] - [GEOGRAPHIC_DATA][US_STATE] …" at bounding box center [408, 199] width 227 height 22
click at [625, 432] on p "Nothing here yet!" at bounding box center [657, 431] width 725 height 11
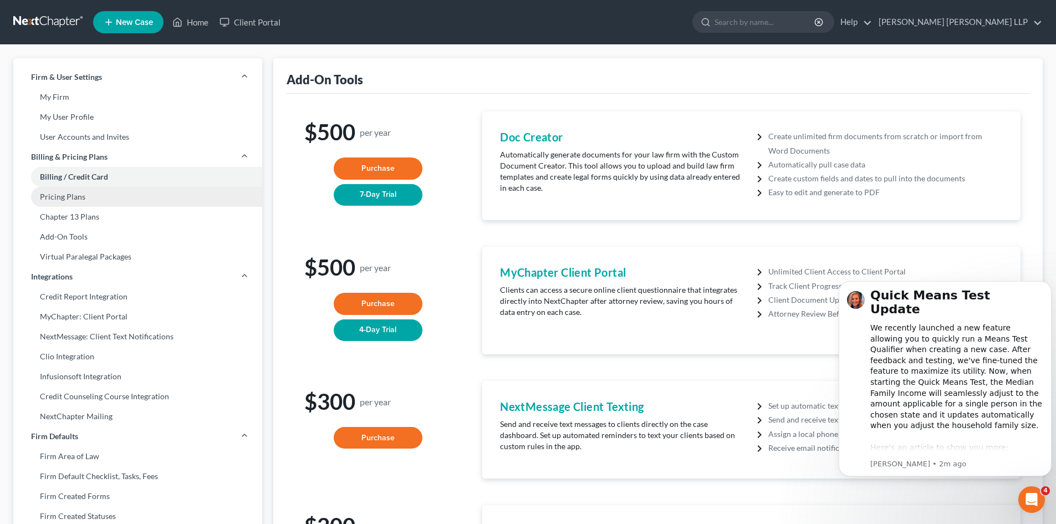
click at [52, 198] on link "Pricing Plans" at bounding box center [137, 197] width 249 height 20
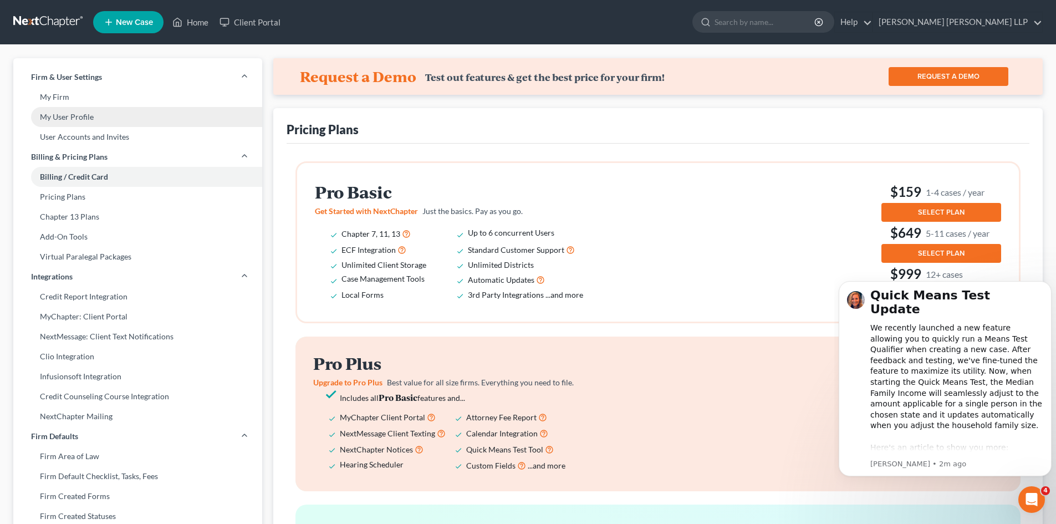
click at [74, 116] on link "My User Profile" at bounding box center [137, 117] width 249 height 20
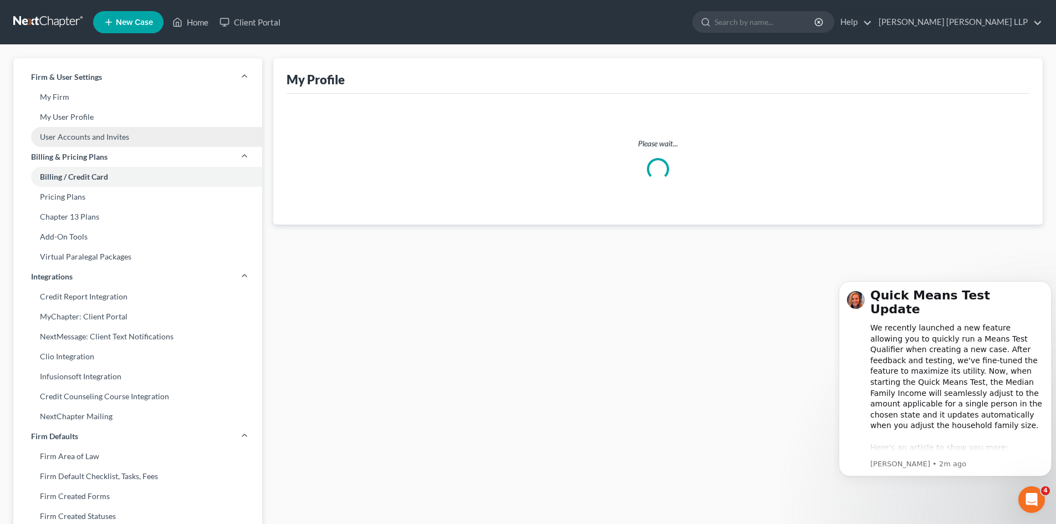
select select "4"
select select "paralegal"
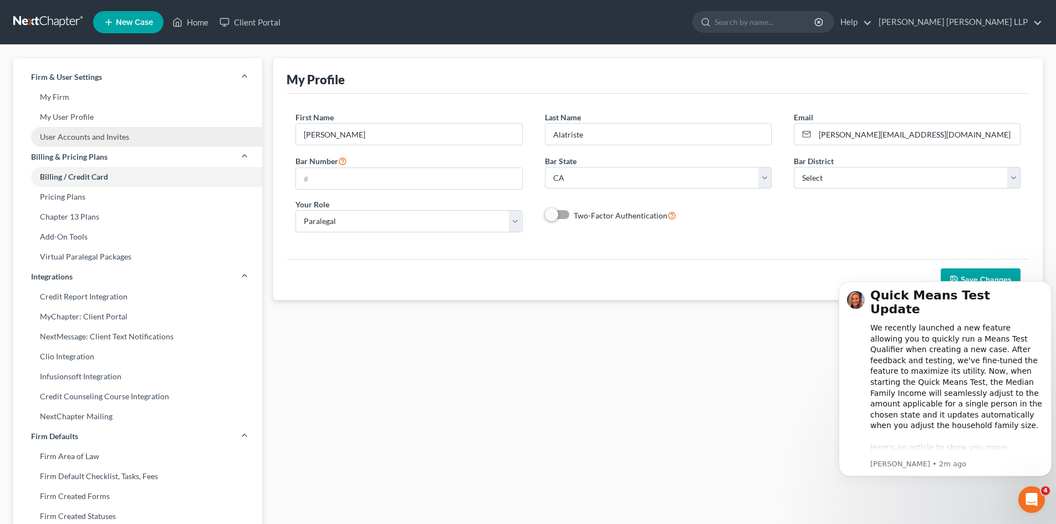
click at [70, 135] on link "User Accounts and Invites" at bounding box center [137, 137] width 249 height 20
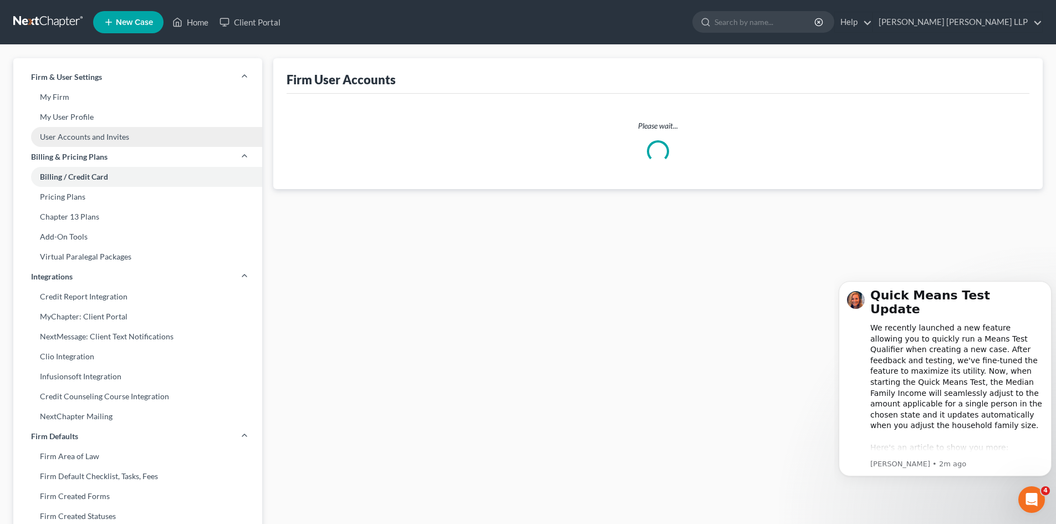
select select "1"
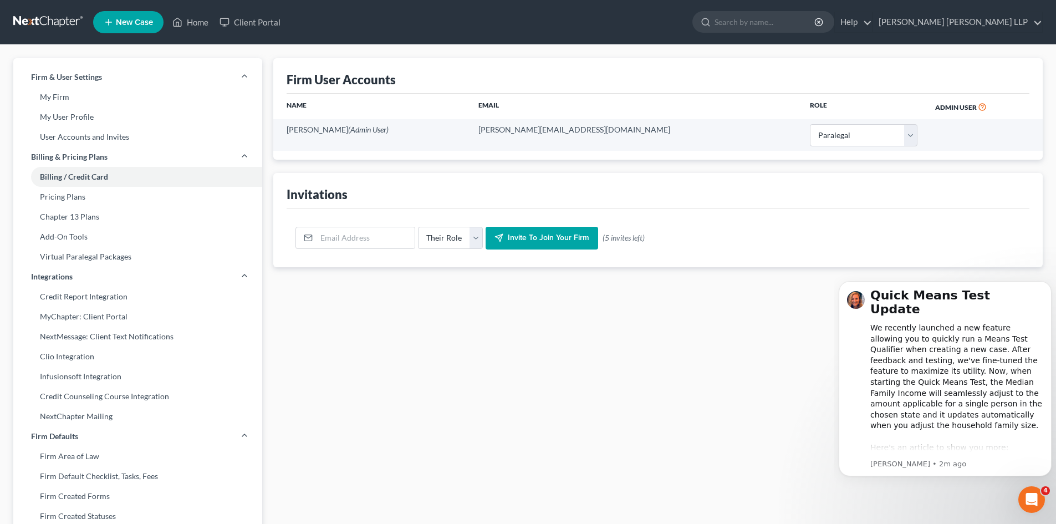
select select "4"
select select "paralegal"
